Goal: Transaction & Acquisition: Book appointment/travel/reservation

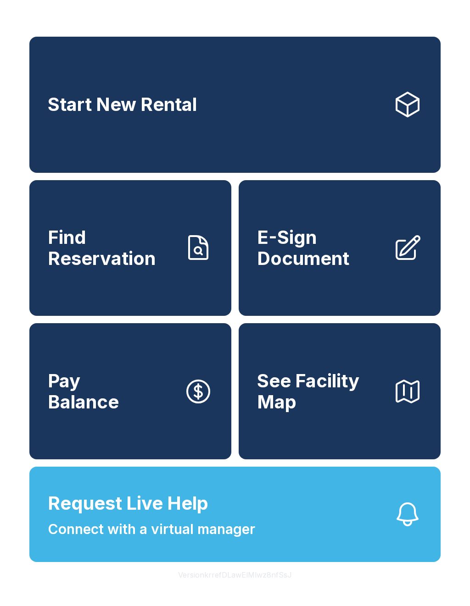
click at [245, 103] on link "Start New Rental" at bounding box center [234, 105] width 411 height 136
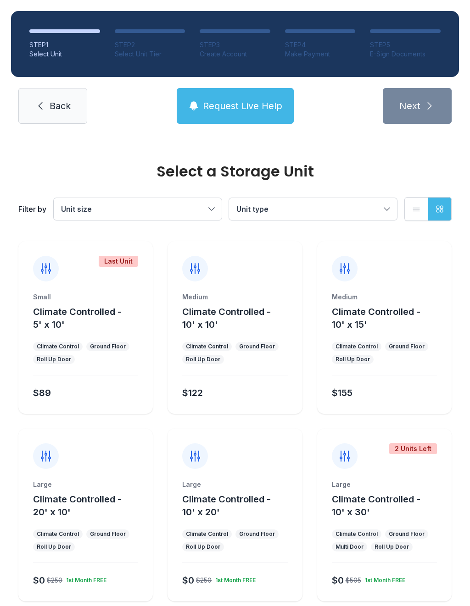
click at [399, 60] on ol "STEP 1 Select Unit STEP 2 Select Unit Tier STEP 3 Create Account STEP 4 Make Pa…" at bounding box center [235, 44] width 448 height 66
click at [53, 103] on span "Back" at bounding box center [60, 106] width 21 height 13
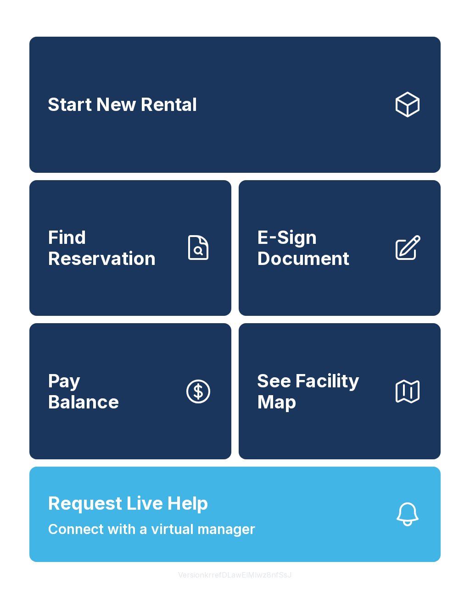
click at [298, 107] on link "Start New Rental" at bounding box center [234, 105] width 411 height 136
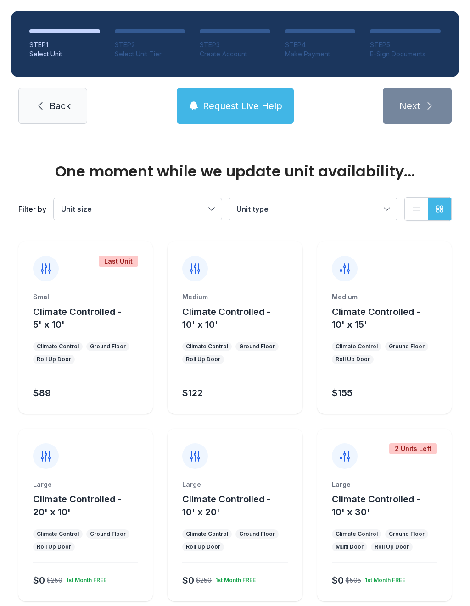
click at [248, 331] on div "Medium Climate Controlled - 10' x 10' Climate Control Ground Floor Roll Up Door…" at bounding box center [234, 354] width 134 height 122
click at [261, 333] on div "Medium Climate Controlled - 10' x 10' Climate Control Ground Floor Roll Up Door…" at bounding box center [234, 354] width 134 height 122
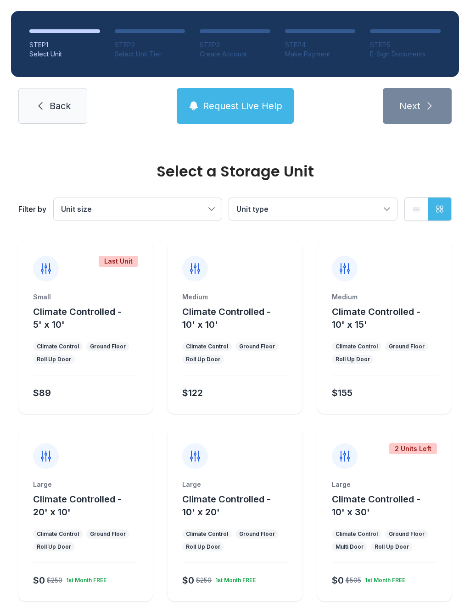
click at [241, 363] on ul "Climate Control Ground Floor Roll Up Door" at bounding box center [234, 353] width 105 height 22
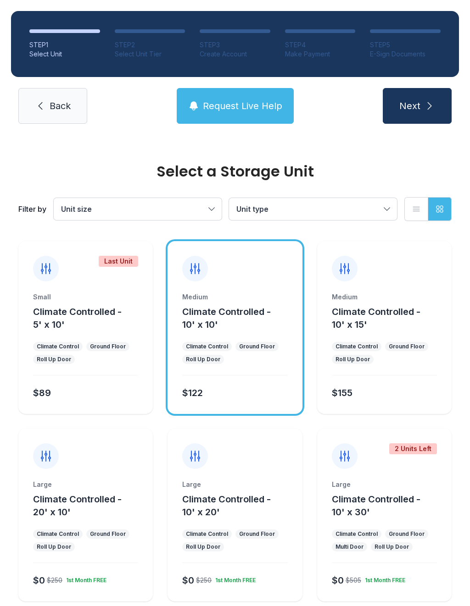
click at [234, 382] on div "Medium Climate Controlled - 10' x 10' Climate Control Ground Floor Roll Up Door…" at bounding box center [234, 354] width 134 height 122
click at [426, 118] on button "Next" at bounding box center [417, 106] width 69 height 36
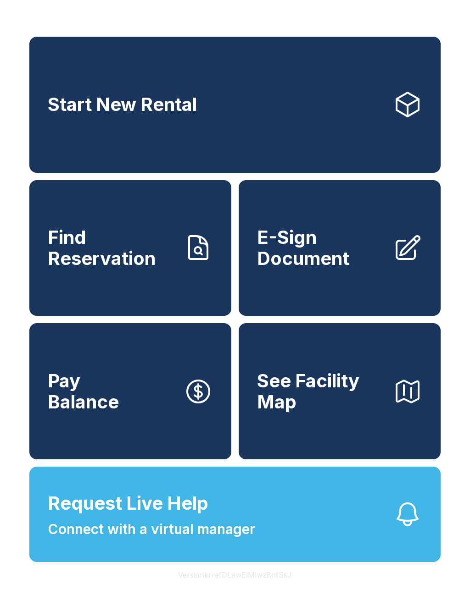
click at [266, 89] on link "Start New Rental" at bounding box center [234, 105] width 411 height 136
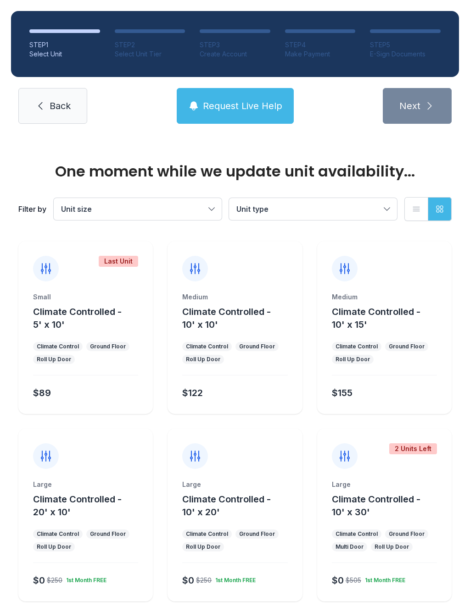
click at [231, 335] on div "Medium Climate Controlled - 10' x 10' Climate Control Ground Floor Roll Up Door…" at bounding box center [234, 354] width 134 height 122
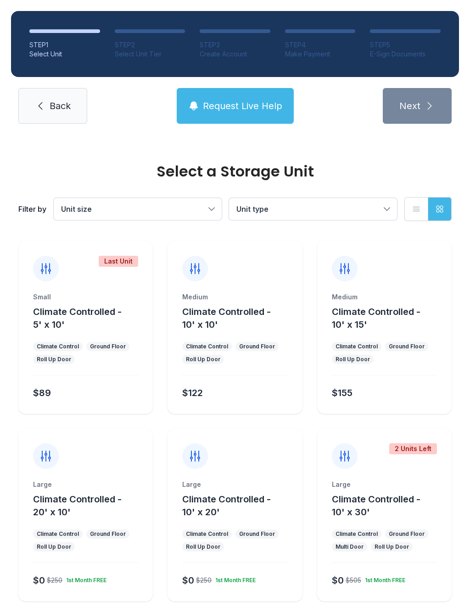
click at [259, 364] on ul "Climate Control Ground Floor Roll Up Door" at bounding box center [234, 353] width 105 height 22
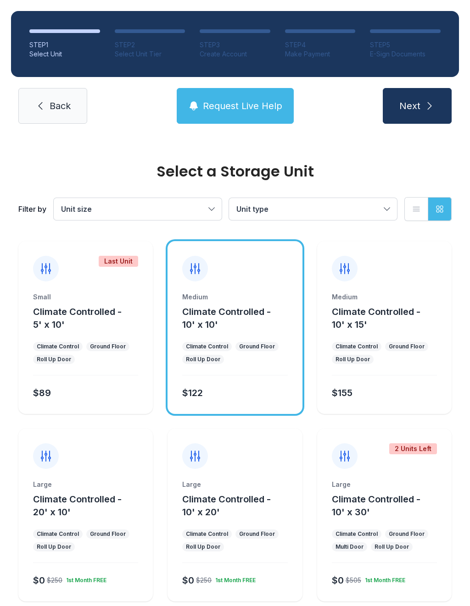
click at [415, 83] on div "STEP 1 Select Unit STEP 2 Select Unit Tier STEP 3 Create Account STEP 4 Make Pa…" at bounding box center [235, 67] width 470 height 135
click at [420, 106] on button "Next" at bounding box center [417, 106] width 69 height 36
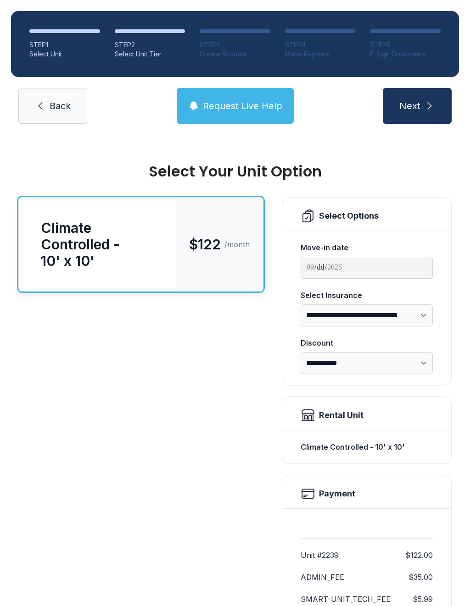
click at [253, 103] on span "Request Live Help" at bounding box center [242, 106] width 79 height 13
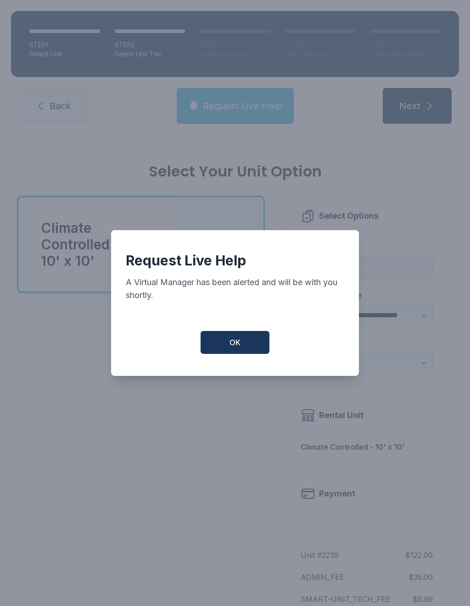
click at [248, 350] on button "OK" at bounding box center [234, 342] width 69 height 23
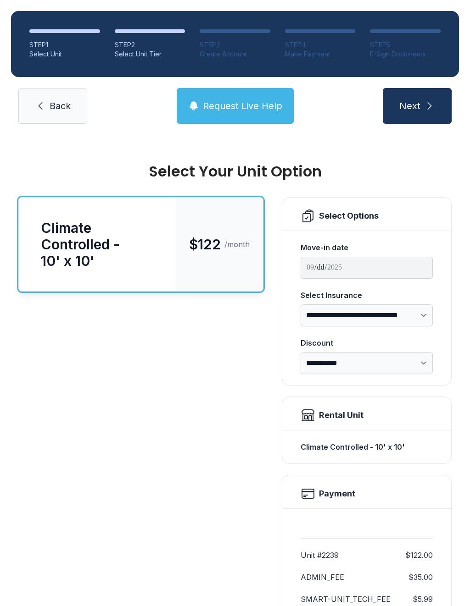
click at [236, 466] on div "Climate Controlled - 10' x 10' $122 /month" at bounding box center [140, 439] width 245 height 484
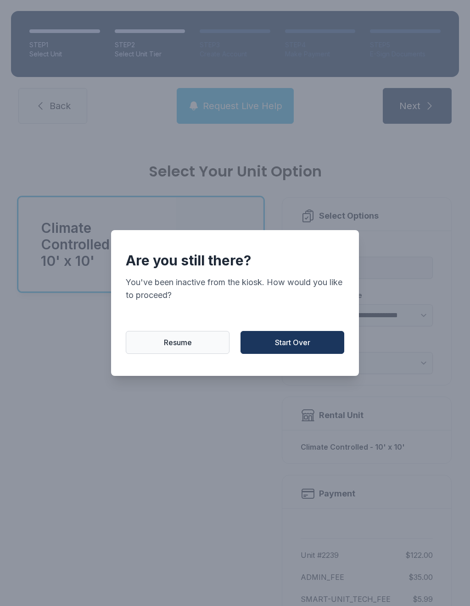
click at [302, 366] on div "Are you still there? You've been inactive from the kiosk. How would you like to…" at bounding box center [235, 303] width 248 height 146
click at [294, 344] on span "Start Over" at bounding box center [292, 342] width 35 height 11
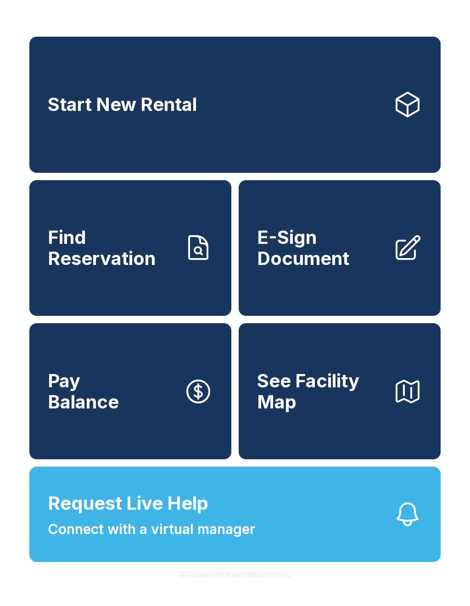
click at [455, 417] on div "Start New Rental Find Reservation E-Sign Document Pay Balance See Facility Map …" at bounding box center [235, 303] width 470 height 606
click at [240, 131] on link "Start New Rental" at bounding box center [234, 105] width 411 height 136
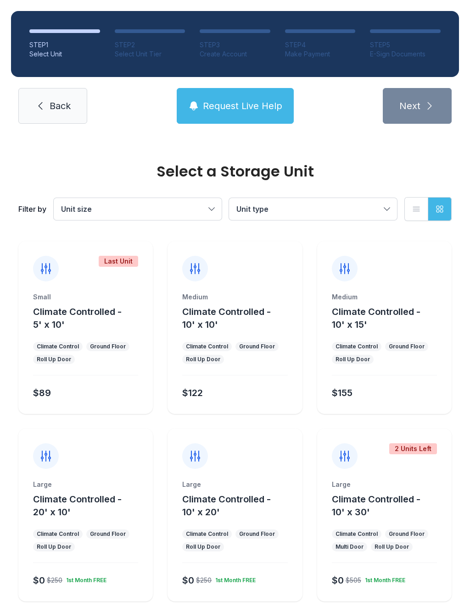
click at [414, 207] on icon "button" at bounding box center [416, 209] width 6 height 4
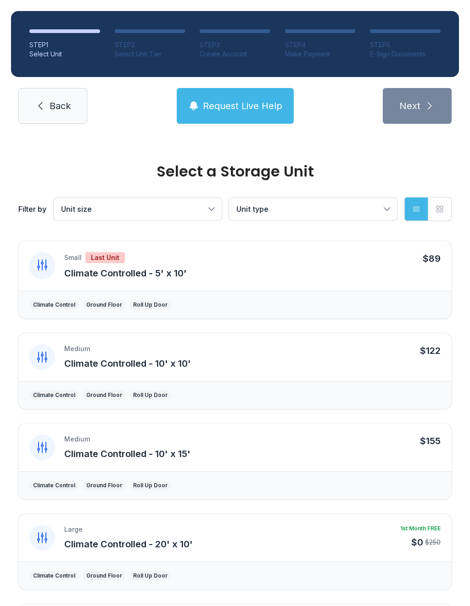
click at [445, 213] on button "Grid view" at bounding box center [439, 209] width 24 height 24
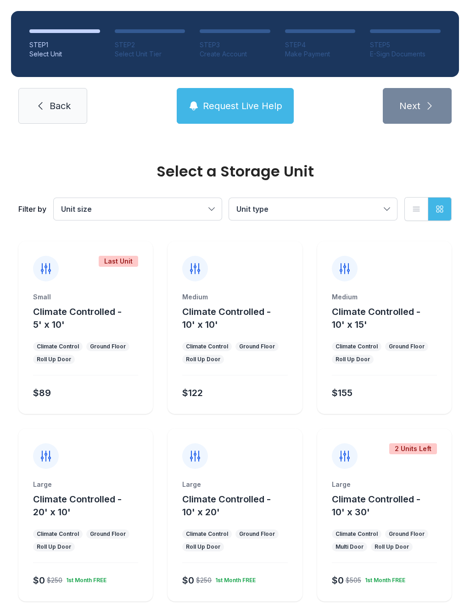
click at [57, 108] on span "Back" at bounding box center [60, 106] width 21 height 13
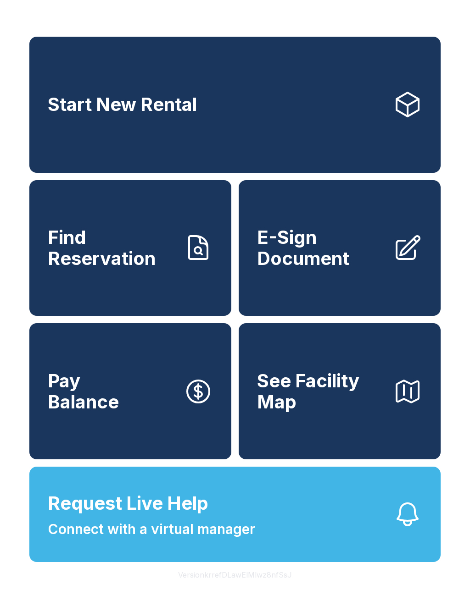
click at [158, 131] on link "Start New Rental" at bounding box center [234, 105] width 411 height 136
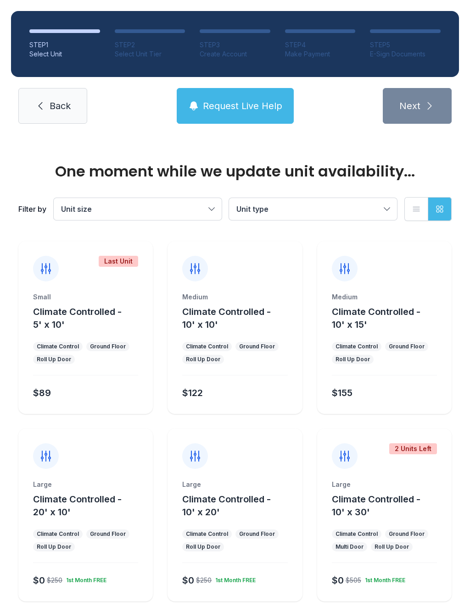
click at [204, 342] on div "Medium Climate Controlled - 10' x 10' Climate Control Ground Floor Roll Up Door…" at bounding box center [234, 354] width 134 height 122
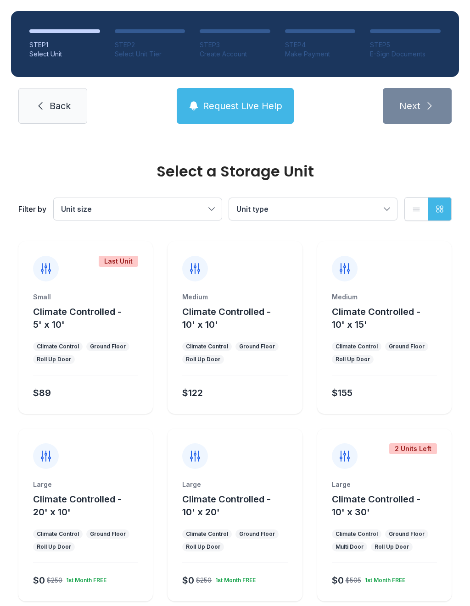
click at [205, 331] on button "Climate Controlled - 10' x 10'" at bounding box center [240, 318] width 116 height 26
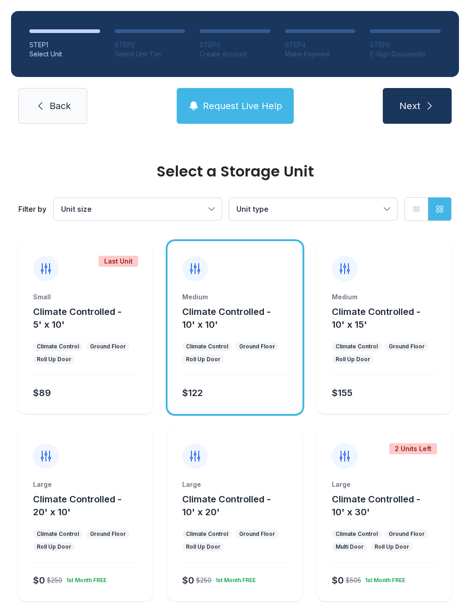
click at [407, 122] on button "Next" at bounding box center [417, 106] width 69 height 36
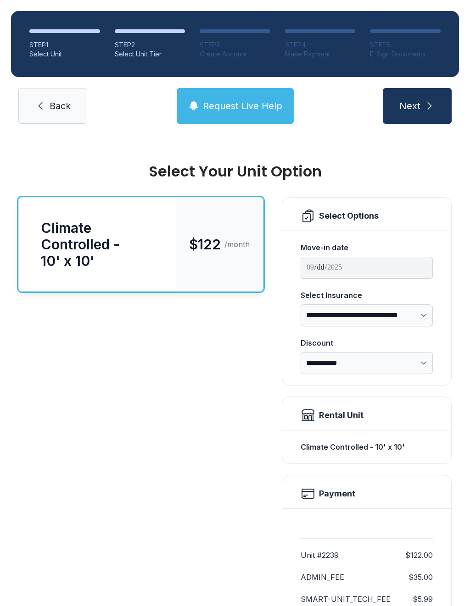
click at [222, 109] on span "Request Live Help" at bounding box center [242, 106] width 79 height 13
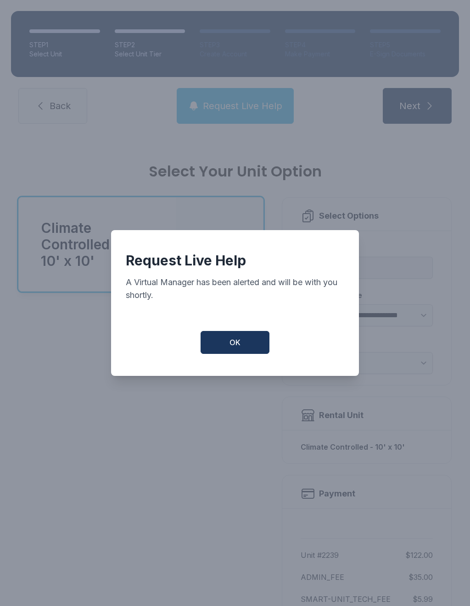
click at [220, 350] on button "OK" at bounding box center [234, 342] width 69 height 23
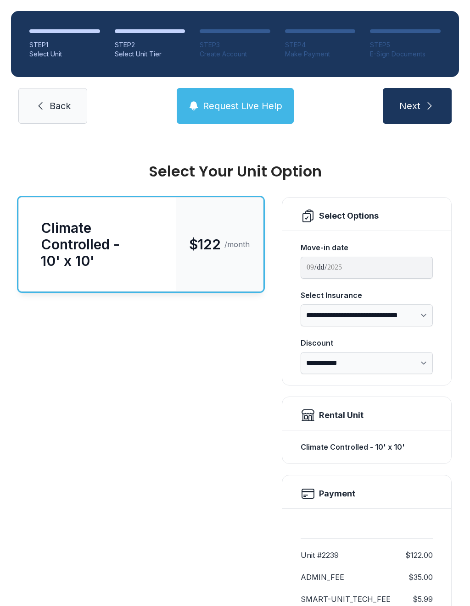
click at [67, 95] on link "Back" at bounding box center [52, 106] width 69 height 36
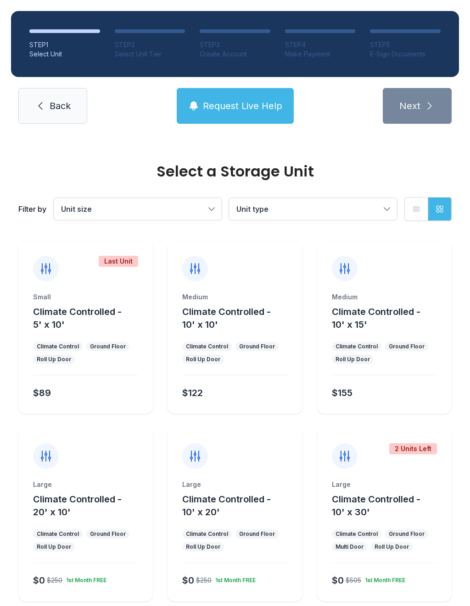
click at [70, 96] on link "Back" at bounding box center [52, 106] width 69 height 36
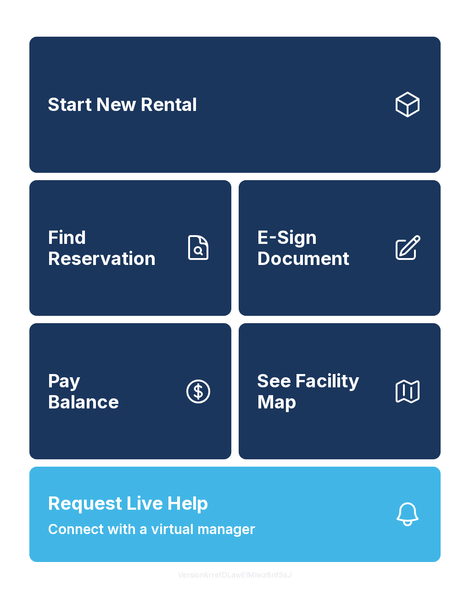
click at [278, 117] on link "Start New Rental" at bounding box center [234, 105] width 411 height 136
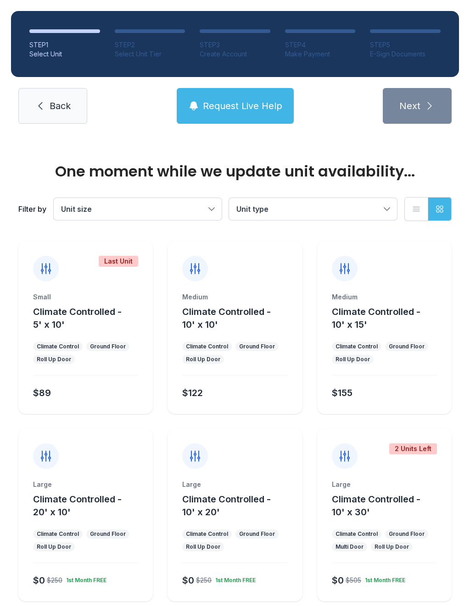
click at [293, 109] on button "Request Live Help" at bounding box center [235, 106] width 117 height 36
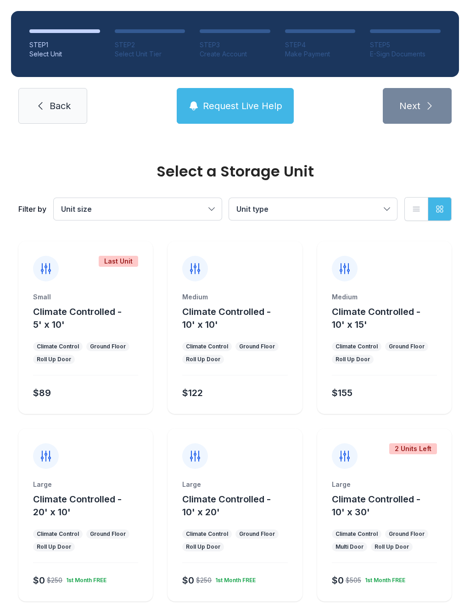
click at [214, 313] on span "Climate Controlled - 10' x 10'" at bounding box center [226, 318] width 89 height 24
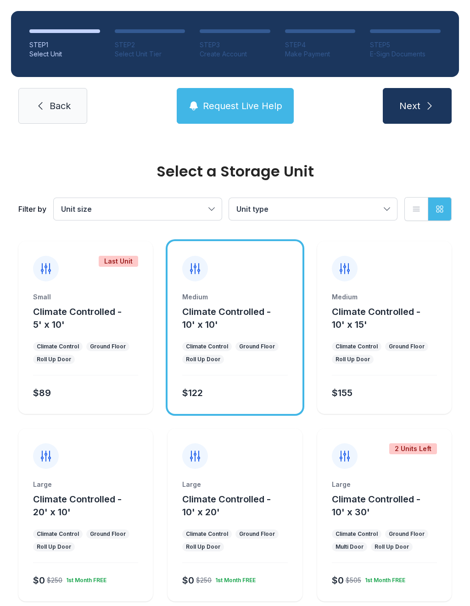
click at [424, 111] on icon "submit" at bounding box center [429, 105] width 11 height 11
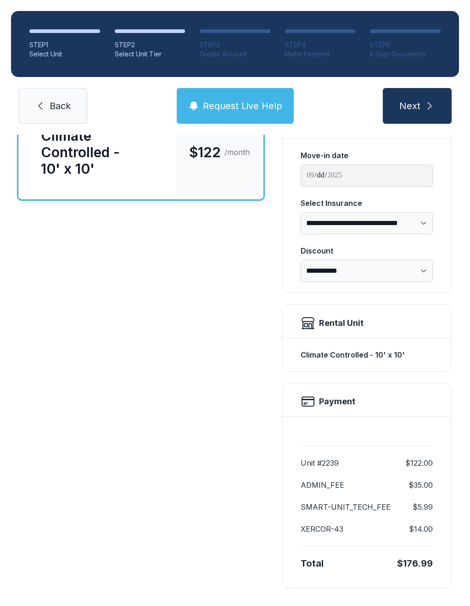
scroll to position [91, 0]
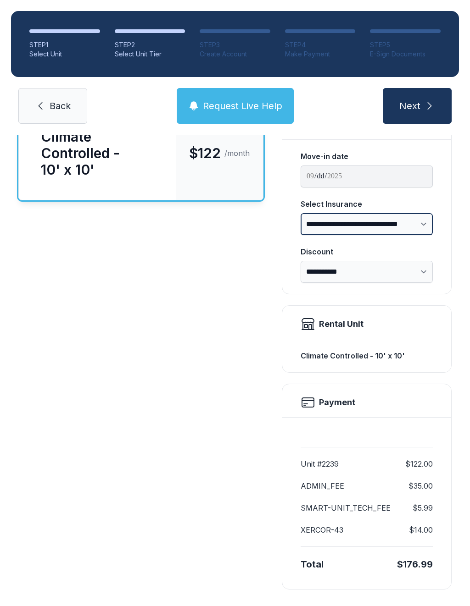
click at [427, 222] on select "**********" at bounding box center [366, 224] width 132 height 22
click at [432, 207] on div "Select Insurance" at bounding box center [366, 204] width 132 height 11
click at [432, 213] on select "**********" at bounding box center [366, 224] width 132 height 22
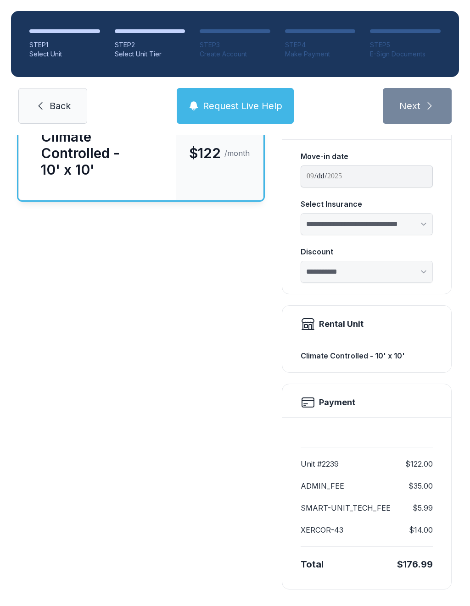
select select "****"
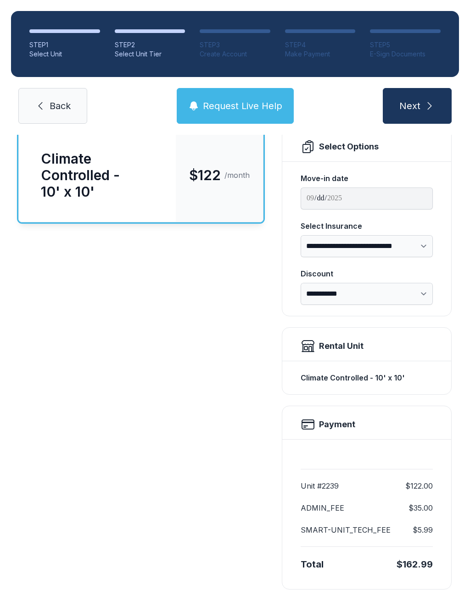
click at [411, 109] on span "Next" at bounding box center [409, 106] width 21 height 13
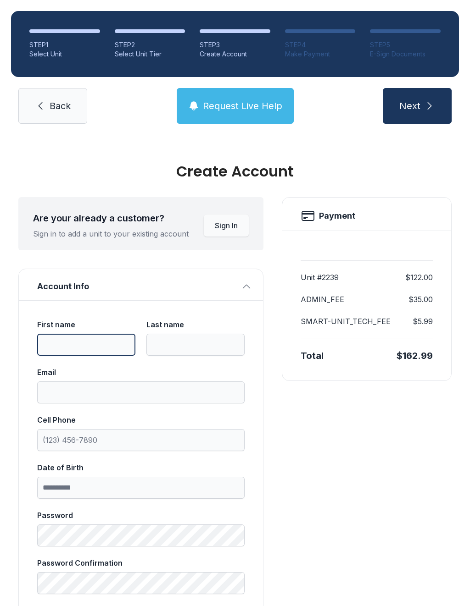
click at [81, 340] on input "First name" at bounding box center [86, 345] width 98 height 22
type input "***"
click at [66, 111] on span "Back" at bounding box center [60, 106] width 21 height 13
select select "****"
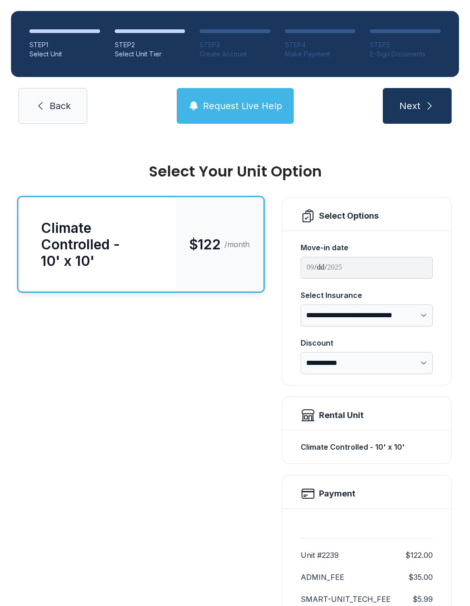
click at [54, 102] on span "Back" at bounding box center [60, 106] width 21 height 13
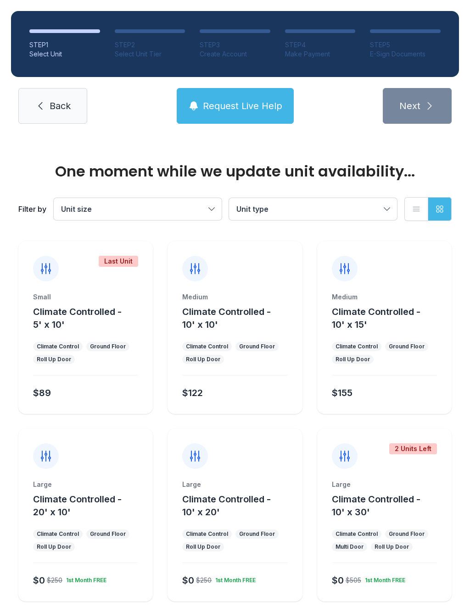
click at [54, 97] on link "Back" at bounding box center [52, 106] width 69 height 36
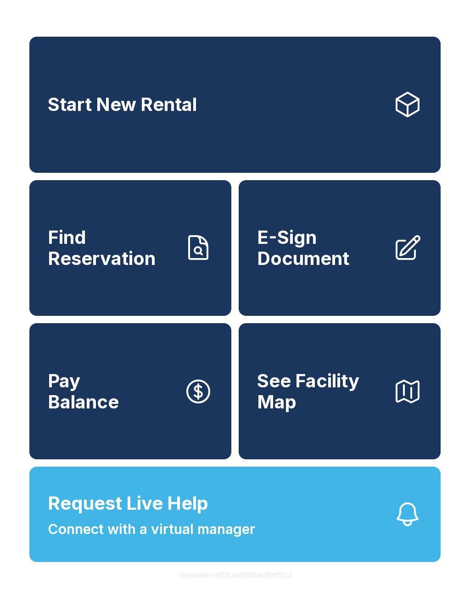
click at [139, 390] on button "Pay Balance" at bounding box center [130, 391] width 202 height 136
